Goal: Information Seeking & Learning: Learn about a topic

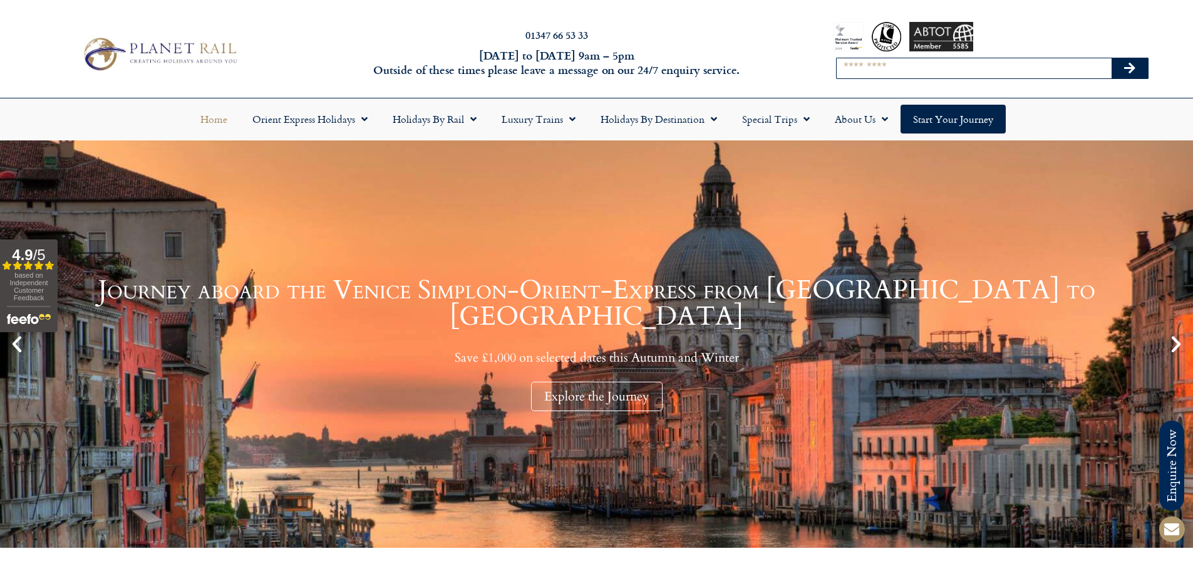
click at [889, 75] on input "Search" at bounding box center [974, 68] width 275 height 20
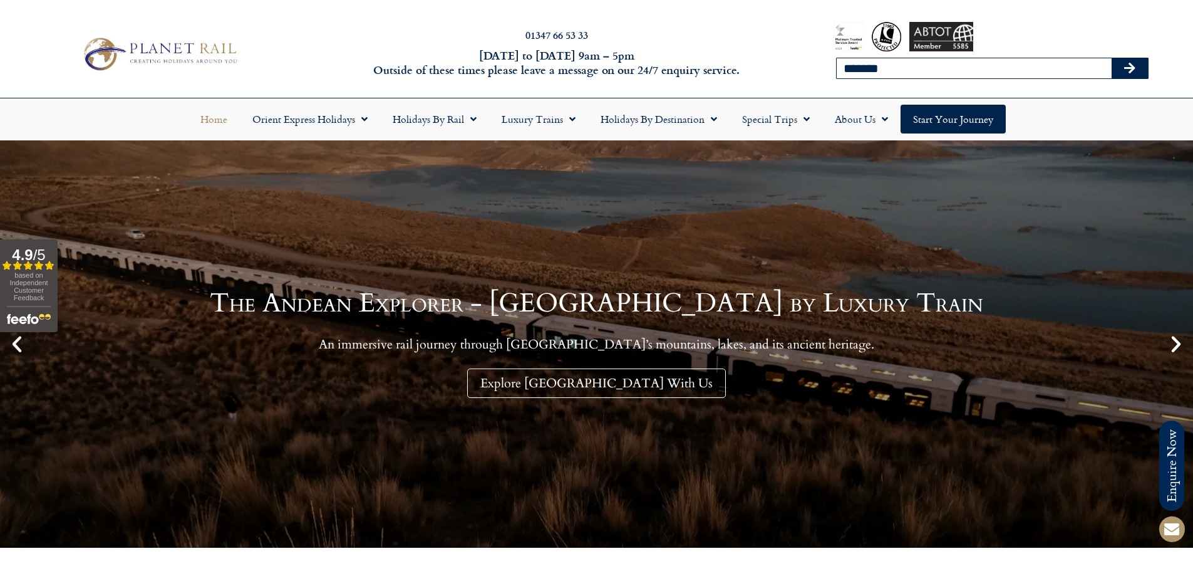
type input "**********"
click at [1131, 70] on icon "Search" at bounding box center [1129, 68] width 11 height 13
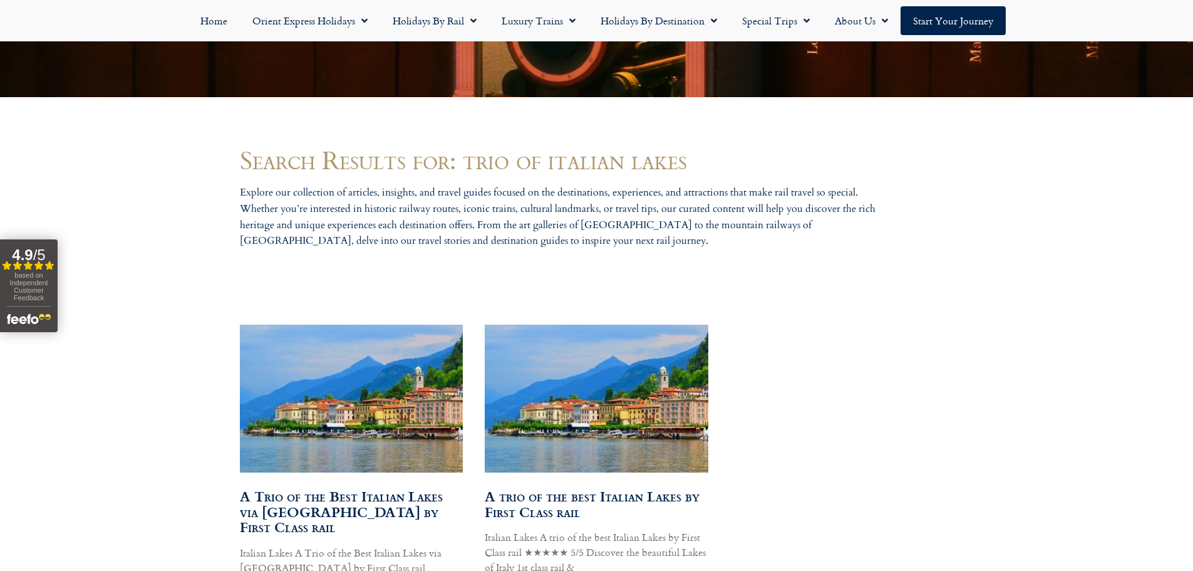
scroll to position [501, 0]
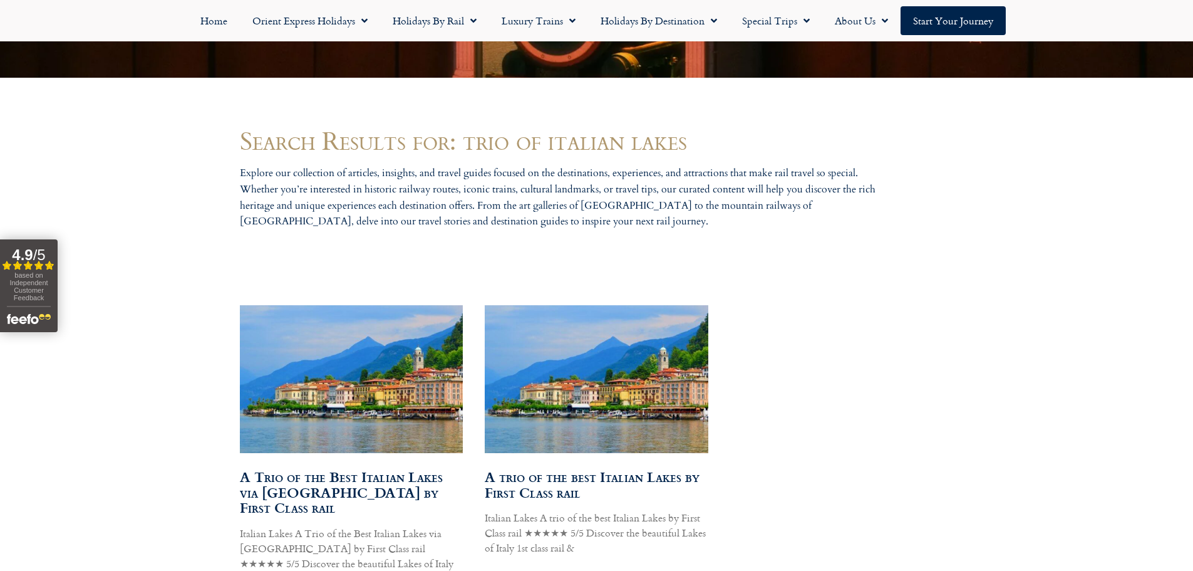
click at [541, 490] on link "A trio of the best Italian Lakes by First Class rail" at bounding box center [592, 484] width 215 height 36
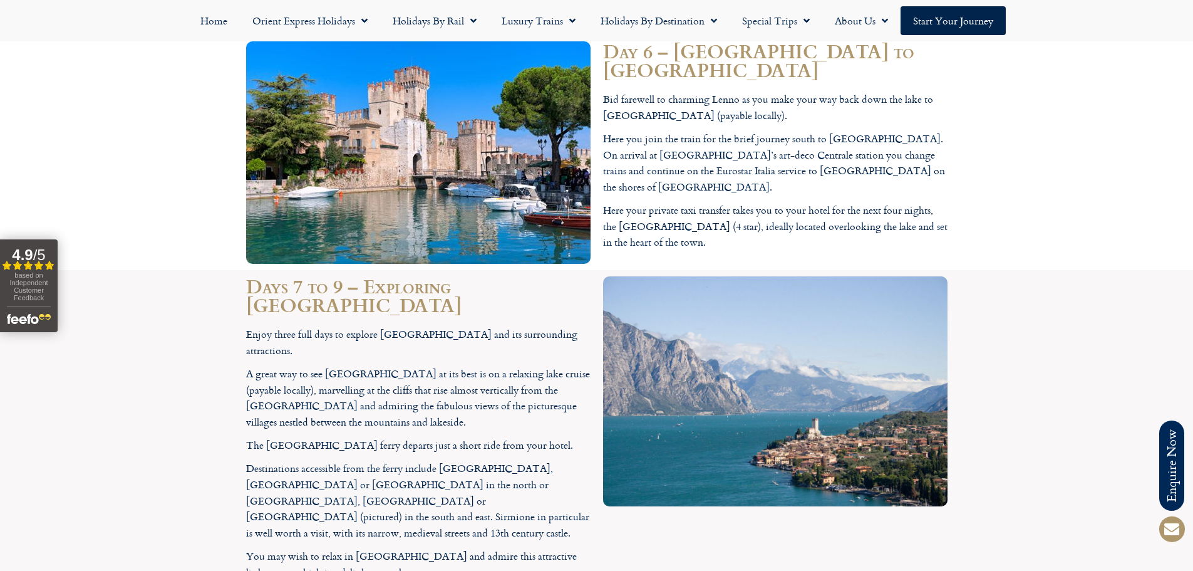
scroll to position [2944, 0]
